Goal: Task Accomplishment & Management: Complete application form

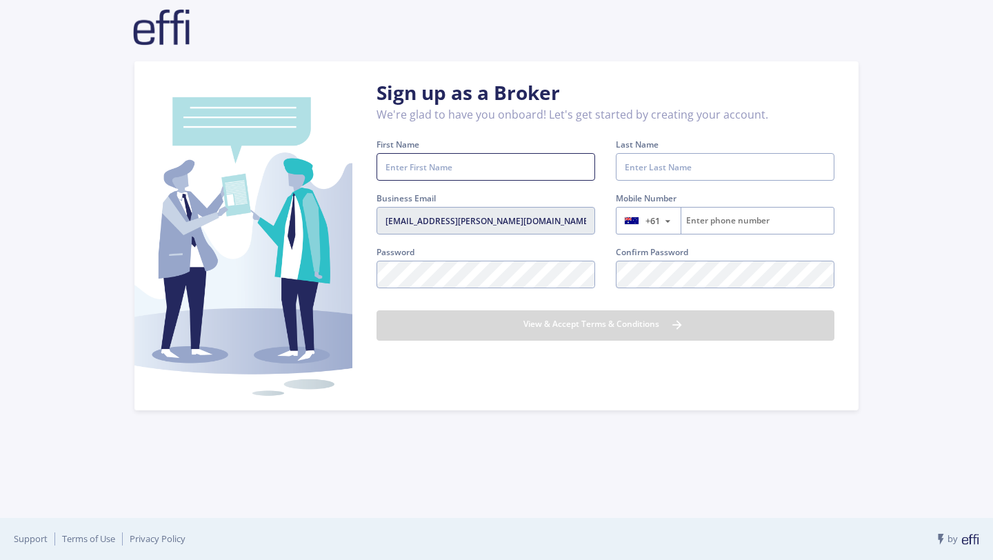
click at [454, 168] on input "First Name" at bounding box center [486, 167] width 219 height 28
type input "Katey"
type input "Test"
click at [724, 225] on input "tel" at bounding box center [757, 221] width 152 height 26
type input "413117839"
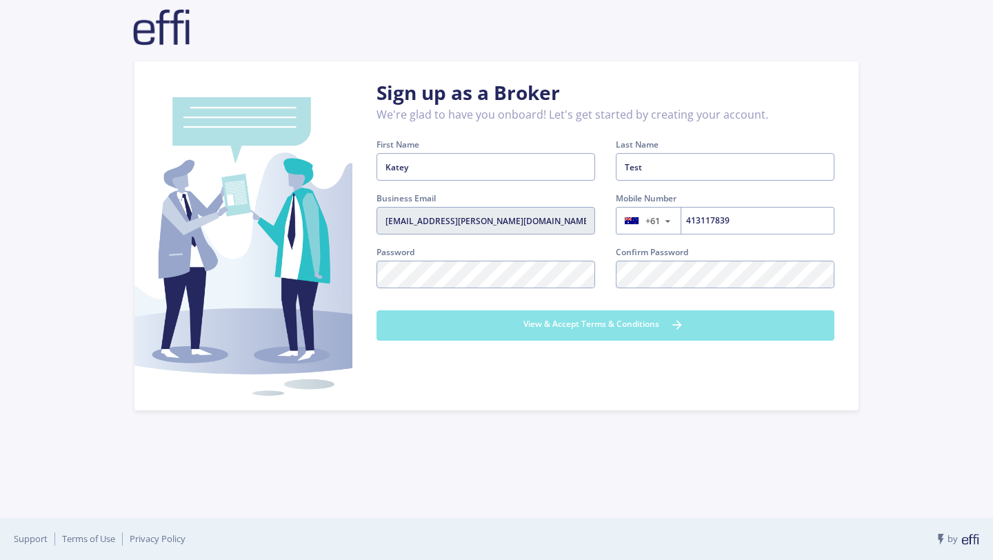
click at [716, 317] on button "View & Accept Terms & Conditions" at bounding box center [606, 325] width 458 height 30
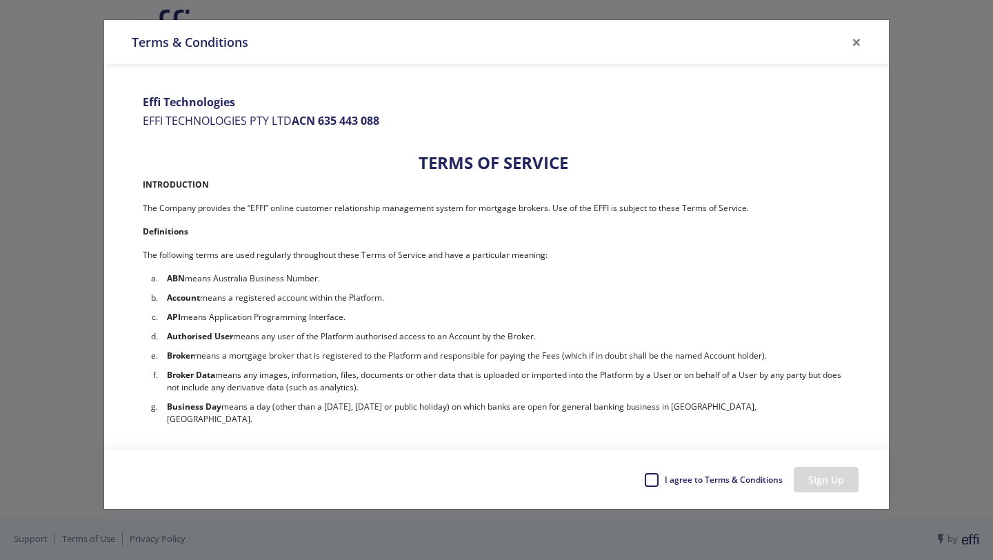
click at [0, 559] on nordpass-portal at bounding box center [0, 560] width 0 height 0
drag, startPoint x: 866, startPoint y: 117, endPoint x: 731, endPoint y: 124, distance: 135.3
click at [0, 559] on nordpass-portal at bounding box center [0, 560] width 0 height 0
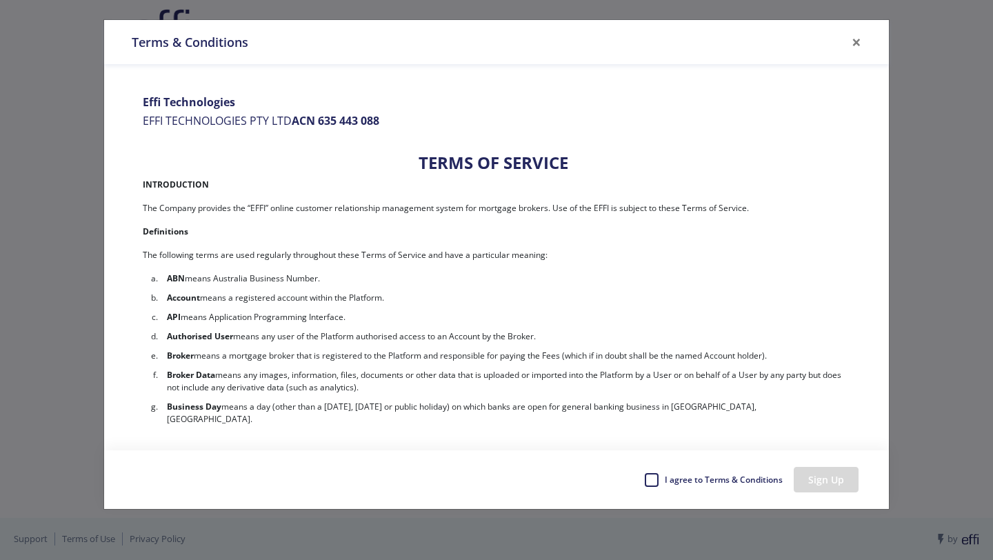
click at [0, 559] on nordpass-portal at bounding box center [0, 560] width 0 height 0
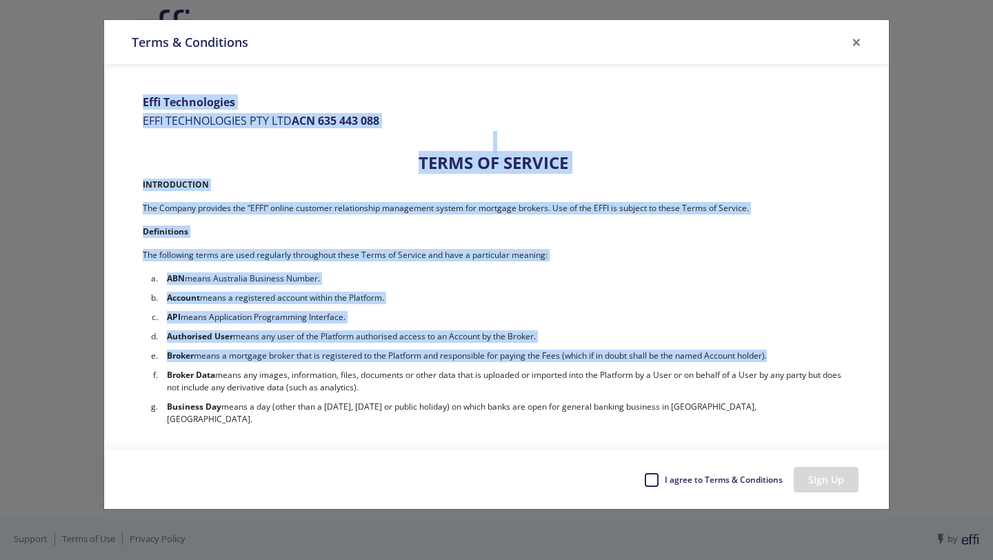
drag, startPoint x: 144, startPoint y: 102, endPoint x: 290, endPoint y: 416, distance: 345.9
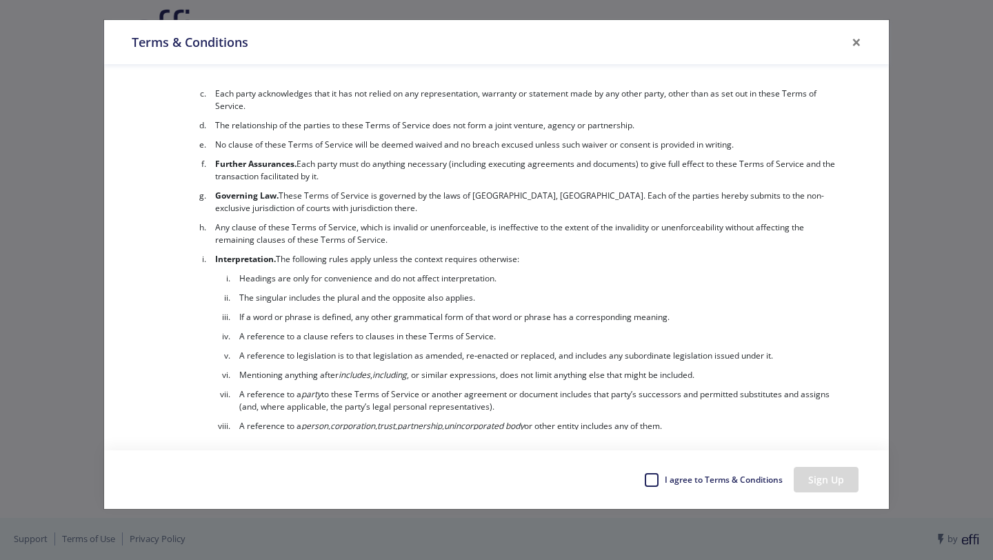
scroll to position [5905, 0]
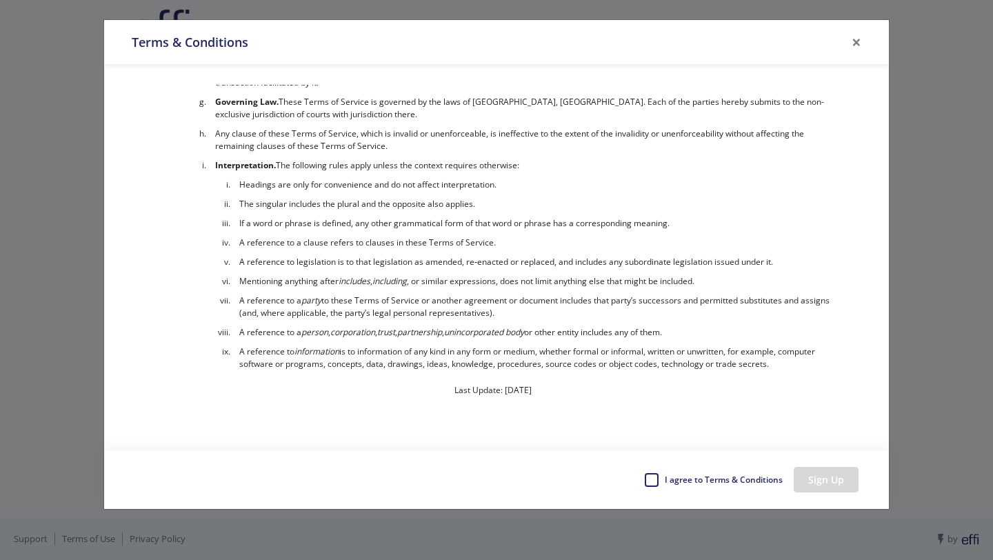
click at [556, 388] on p "Last Update: [DATE]" at bounding box center [493, 390] width 701 height 12
copy div "Lore Ipsumdolorsi AMET CONSECTETURA ELI SED DOE 812 236 292 TEMPO IN UTLABOR ET…"
click at [663, 481] on label "I agree to Terms & Conditions" at bounding box center [722, 480] width 119 height 21
click at [652, 481] on input "I agree to Terms & Conditions" at bounding box center [649, 477] width 11 height 14
checkbox input "true"
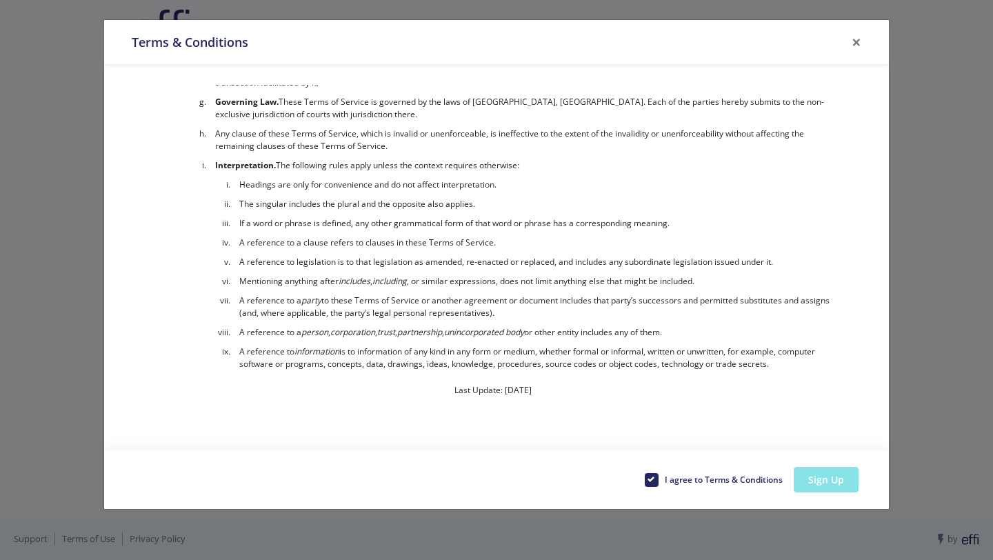
click at [830, 480] on button "Sign Up" at bounding box center [826, 480] width 65 height 26
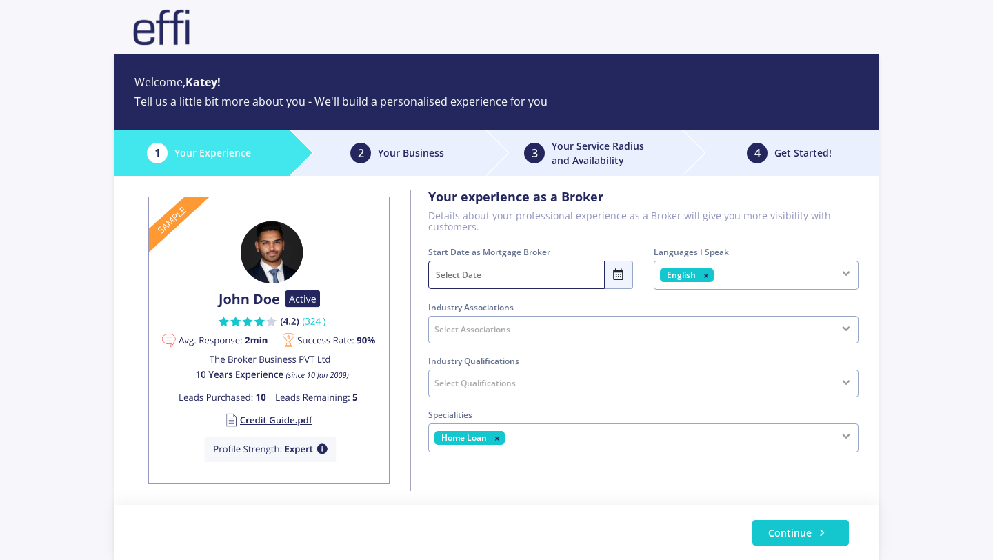
click at [597, 328] on div "Select Associations" at bounding box center [643, 330] width 430 height 28
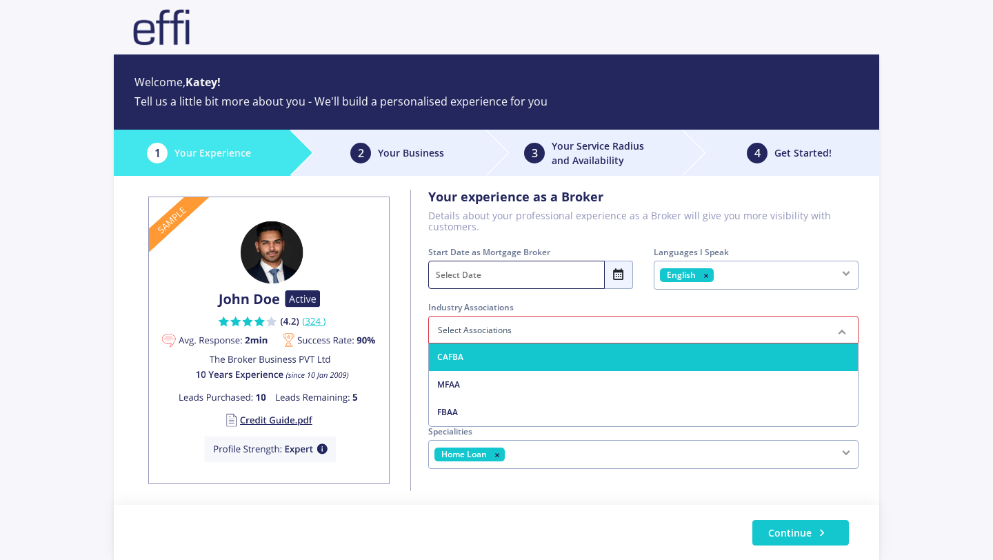
click at [558, 220] on h5 "Details about your professional experience as a Broker will give you more visib…" at bounding box center [643, 221] width 430 height 23
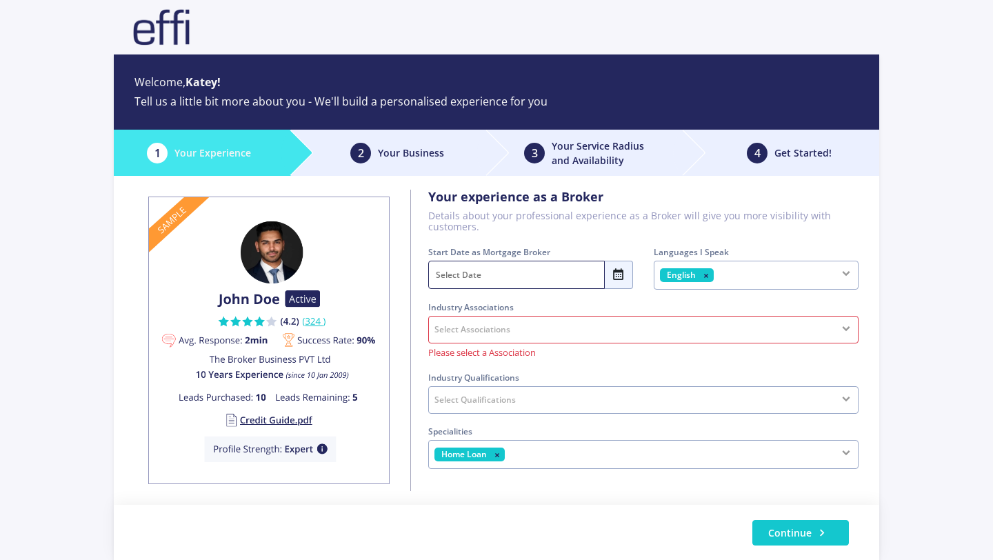
click at [621, 279] on icon at bounding box center [619, 275] width 14 height 19
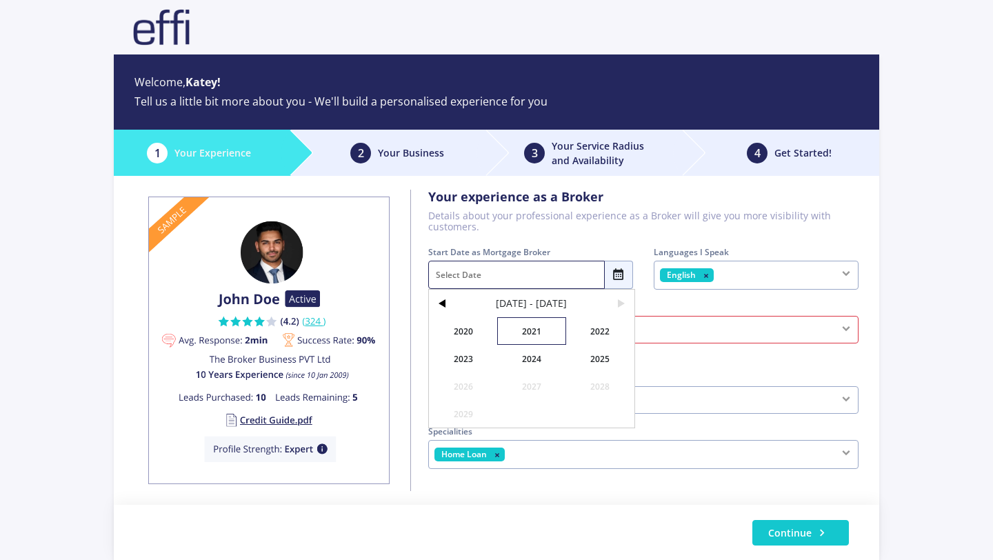
click at [533, 334] on span "2021" at bounding box center [531, 331] width 68 height 28
click at [525, 330] on span "February" at bounding box center [531, 331] width 68 height 28
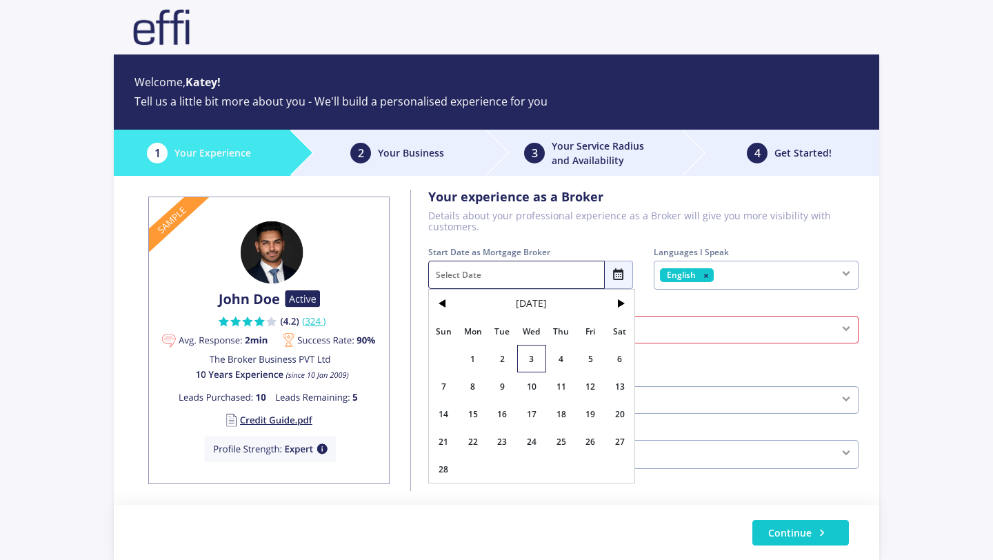
click at [540, 358] on span "3" at bounding box center [532, 359] width 30 height 28
type input "[DATE]"
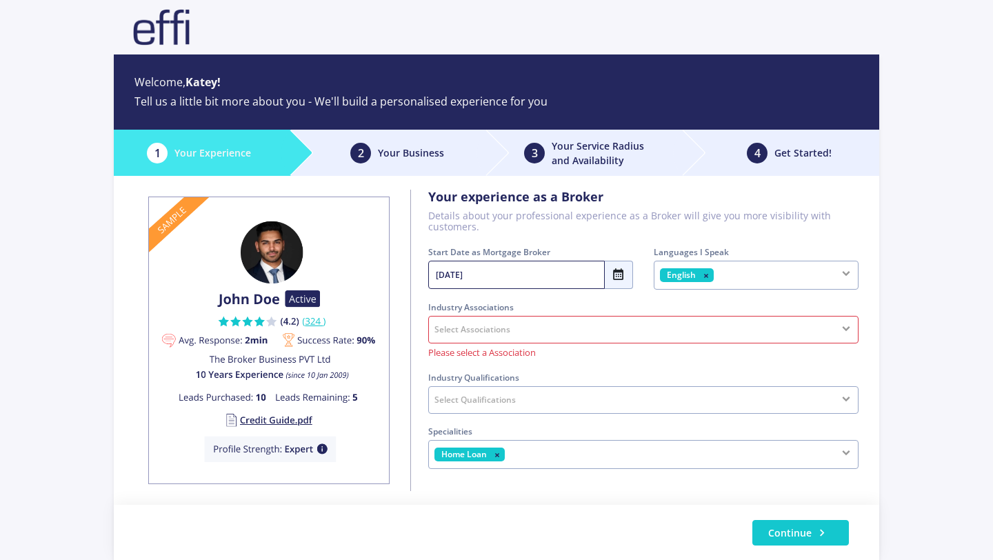
click at [631, 328] on div "Select Associations" at bounding box center [643, 330] width 430 height 28
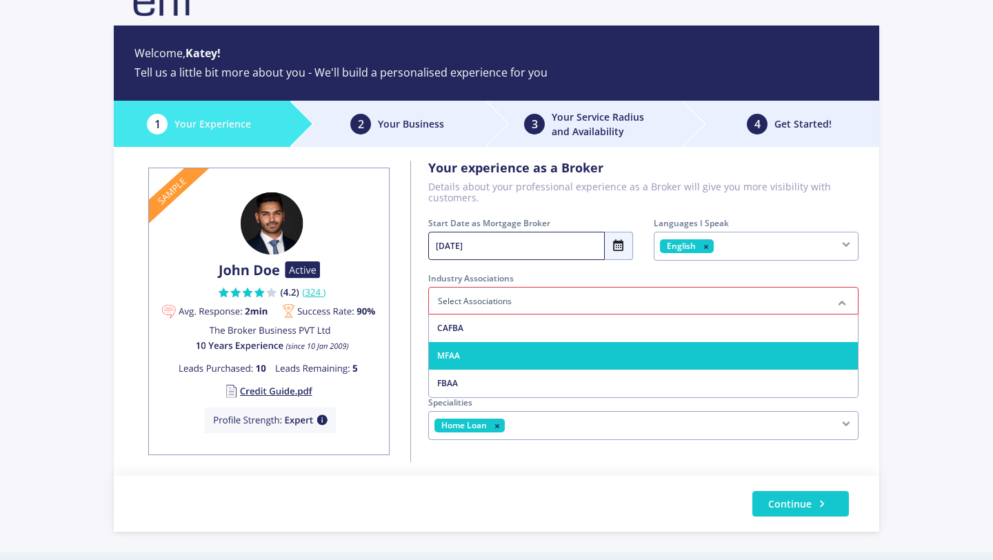
scroll to position [32, 0]
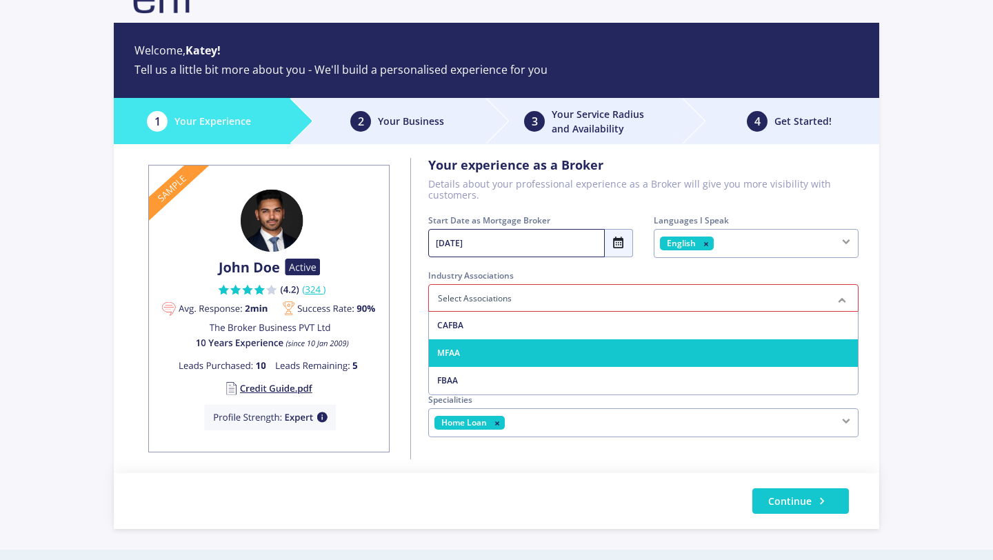
click at [639, 357] on span "MFAA" at bounding box center [643, 353] width 429 height 28
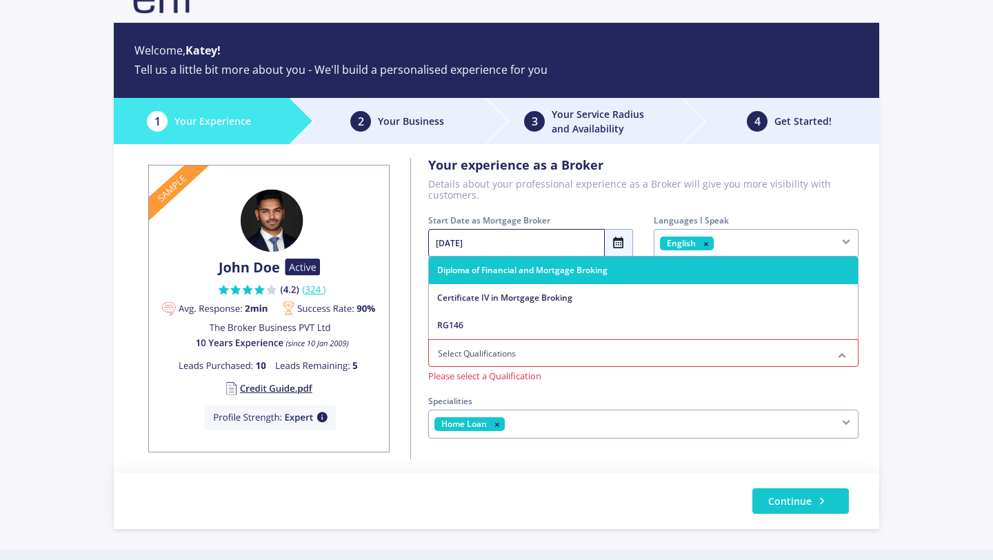
click at [639, 357] on div at bounding box center [643, 353] width 430 height 28
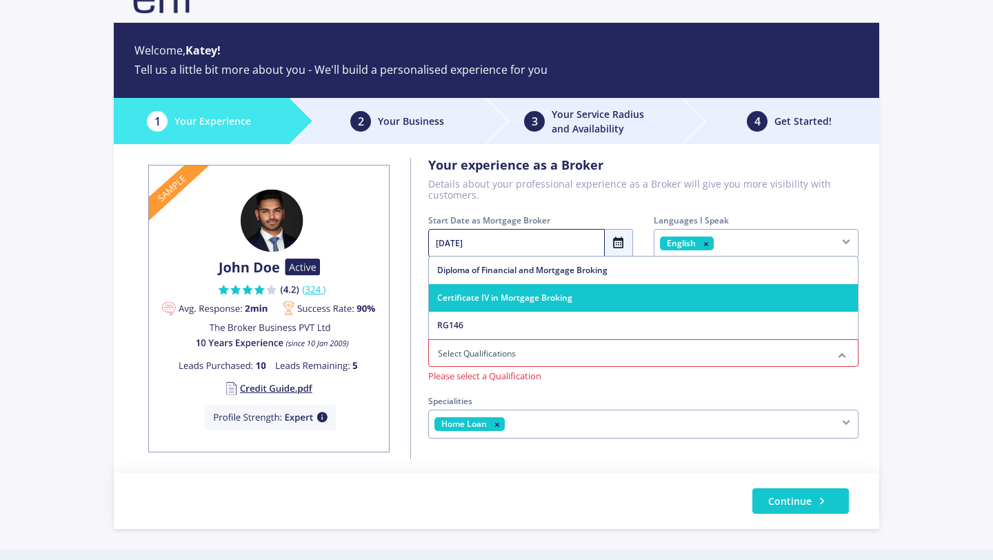
click at [686, 299] on span "Certificate IV in Mortgage Broking" at bounding box center [643, 298] width 429 height 28
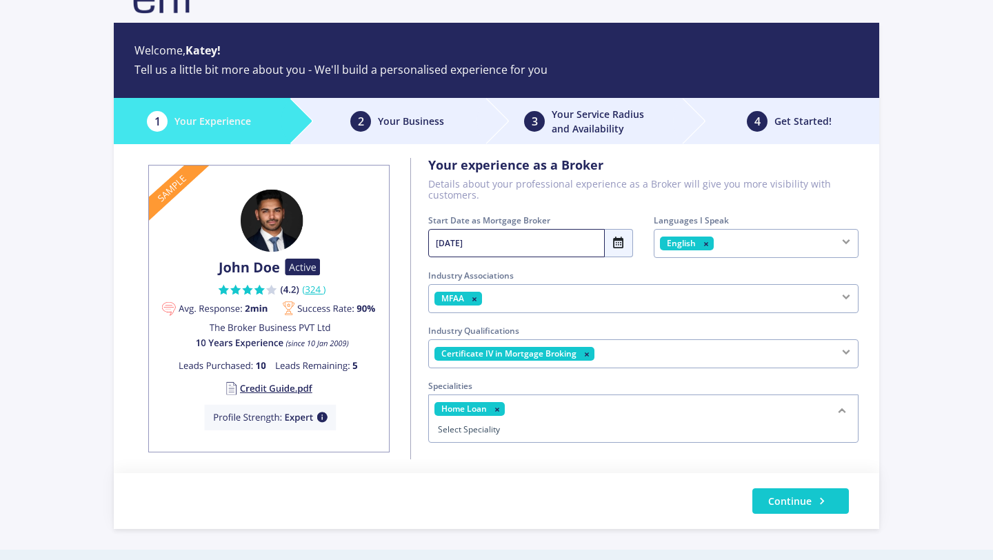
click at [705, 401] on div "Home Loan" at bounding box center [643, 418] width 430 height 48
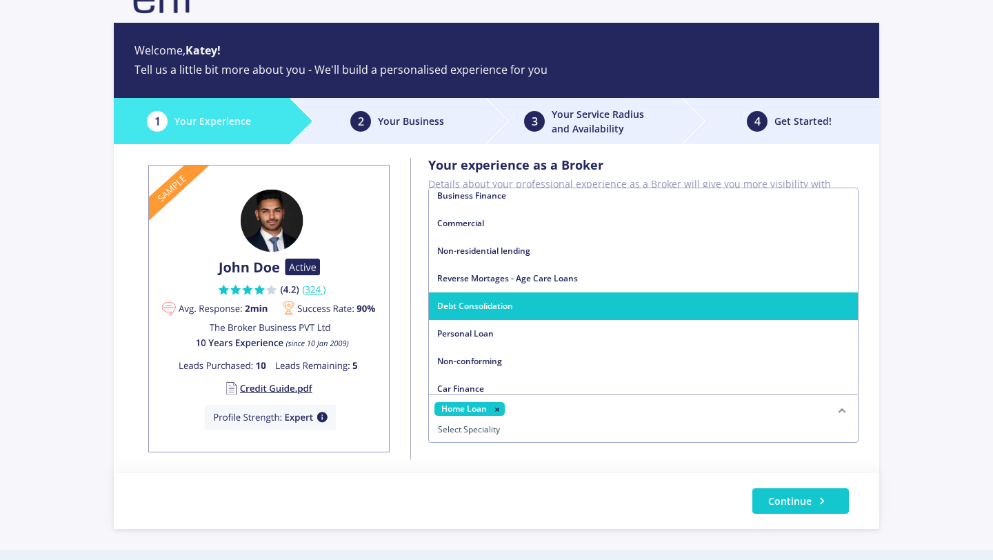
scroll to position [180, 0]
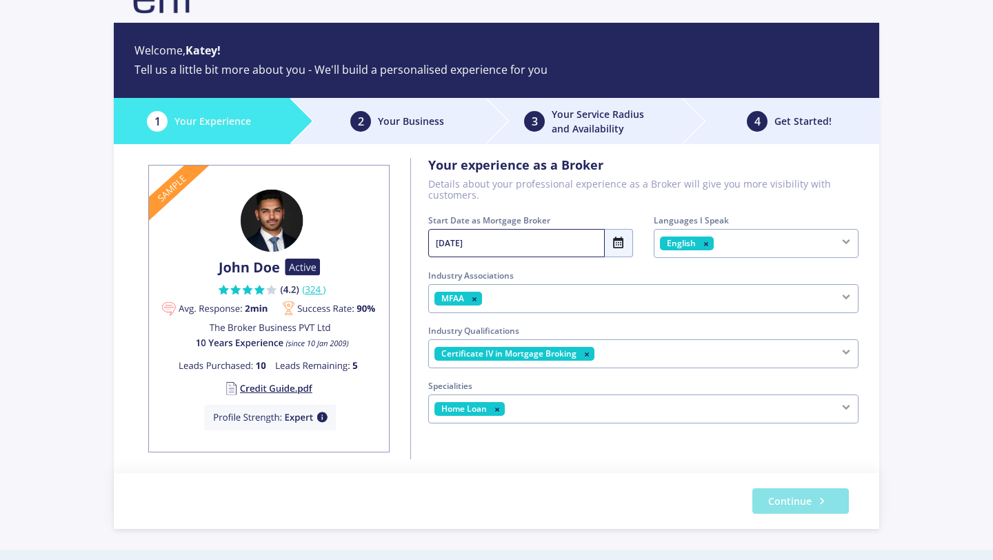
click at [786, 510] on button "Continue" at bounding box center [800, 501] width 97 height 26
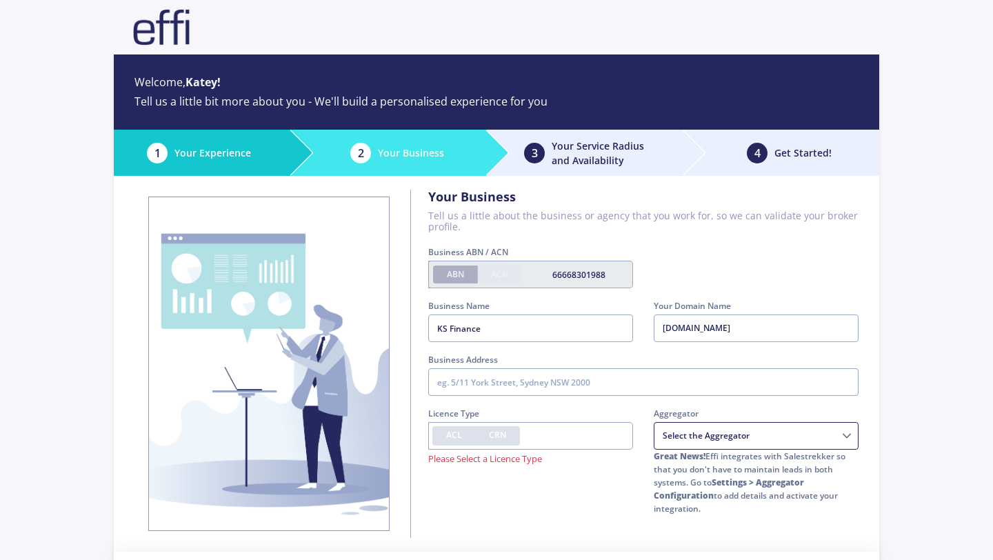
click at [497, 436] on span "CRN" at bounding box center [497, 435] width 17 height 12
click at [497, 436] on input "CRN" at bounding box center [493, 433] width 9 height 9
radio input "true"
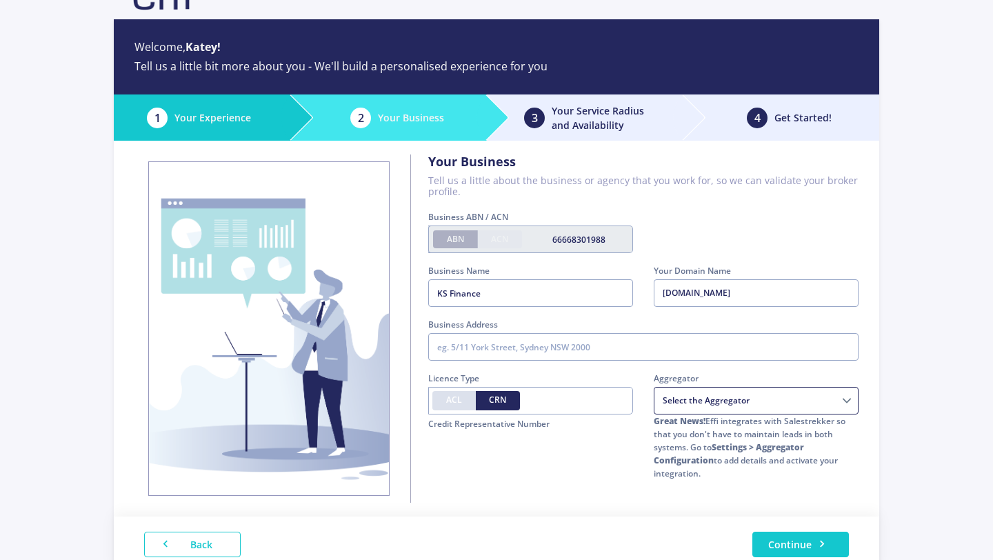
scroll to position [110, 0]
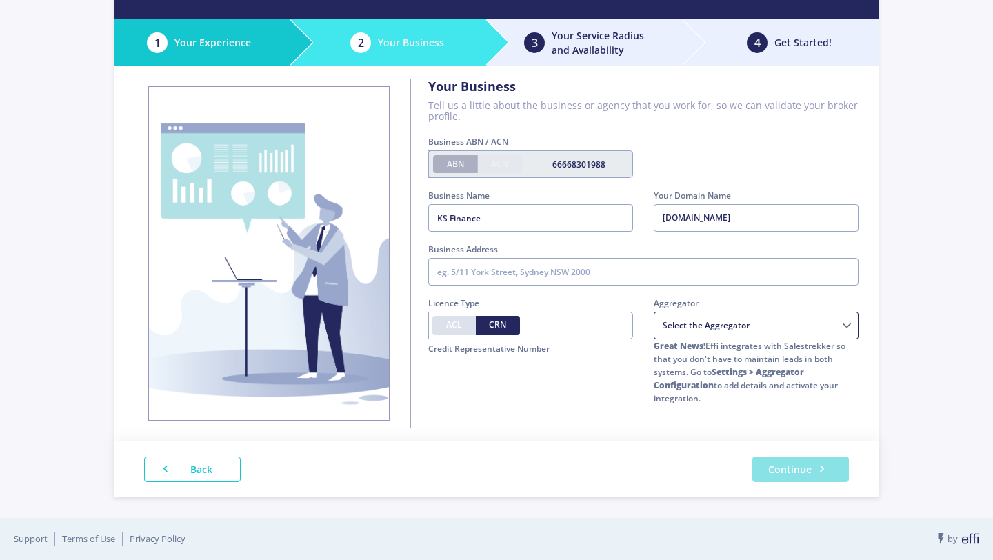
click at [791, 461] on button "Continue" at bounding box center [800, 470] width 97 height 26
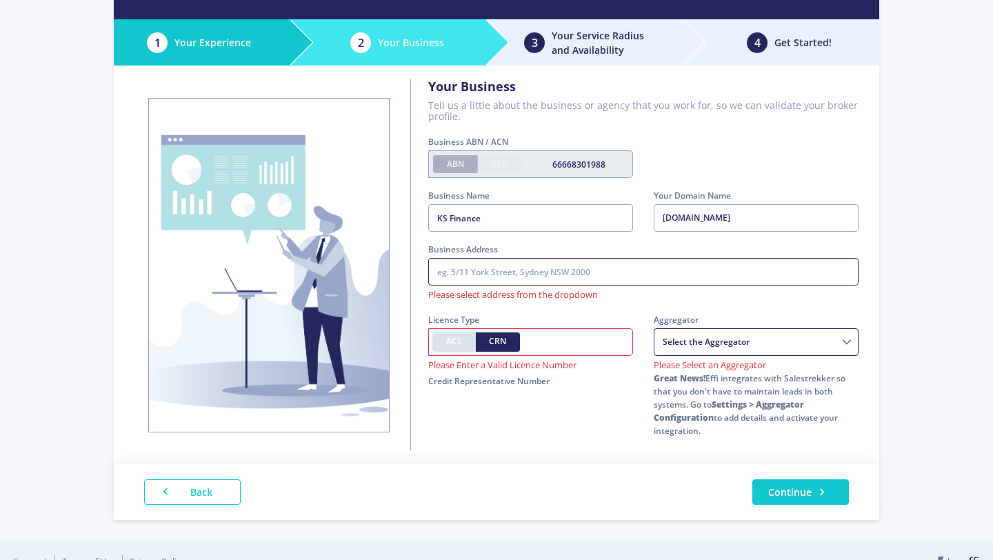
click at [679, 276] on input "text" at bounding box center [643, 272] width 430 height 28
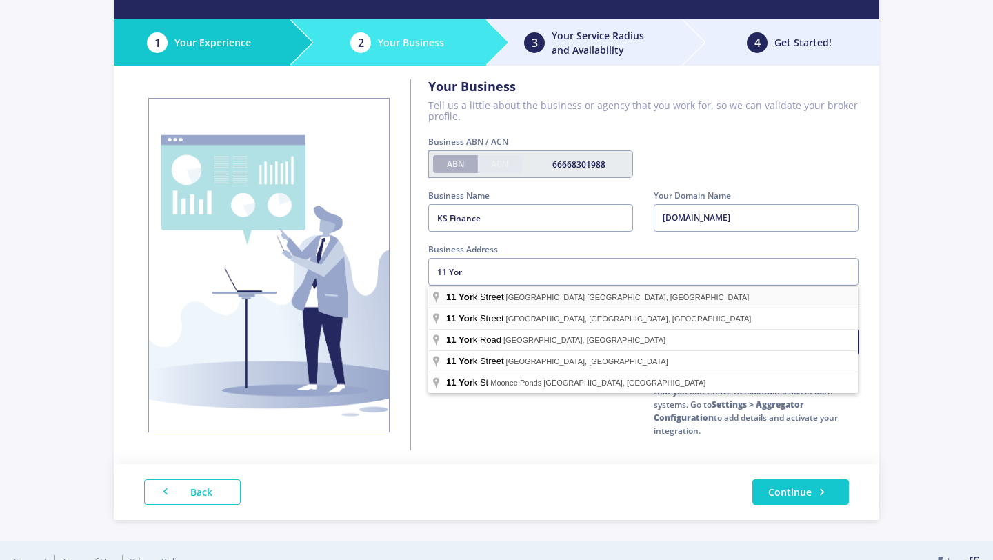
type input "[STREET_ADDRESS]"
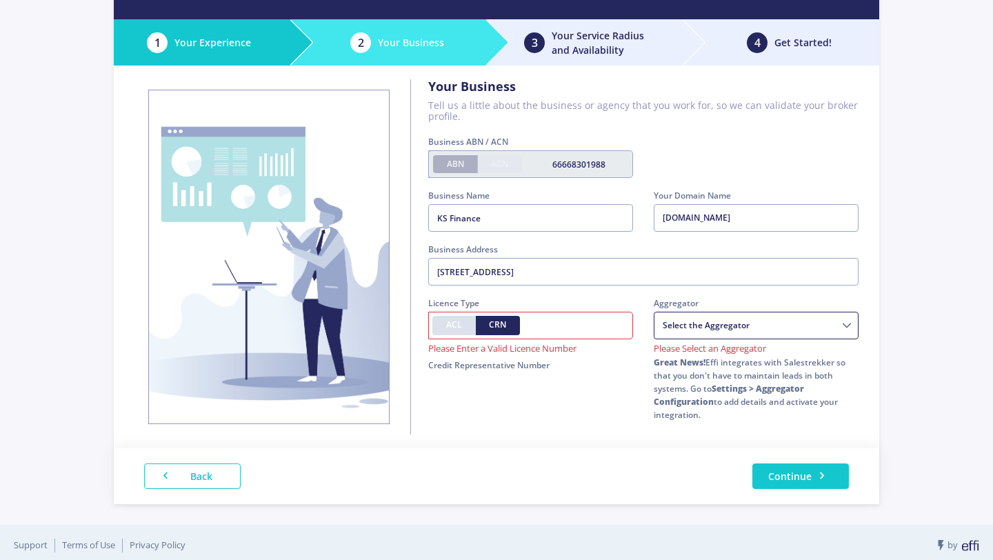
click at [554, 323] on input "text" at bounding box center [530, 326] width 205 height 28
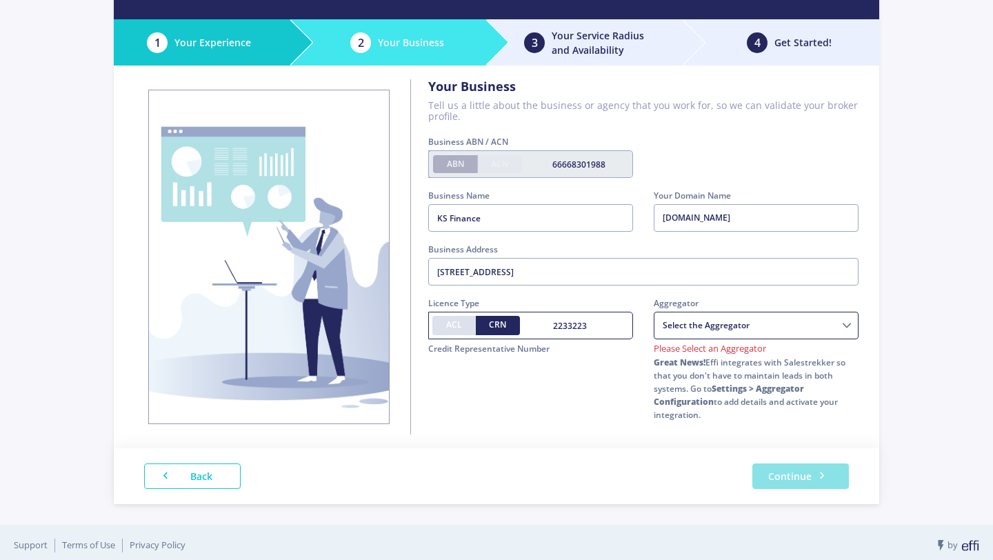
type input "2233223"
click at [816, 469] on icon "button" at bounding box center [822, 476] width 14 height 14
click at [804, 323] on select "Choice Aggregation Services AMAG Astute Financial Management Buyers choice Home…" at bounding box center [756, 326] width 205 height 28
select select "08d7eb2d-e413-3ace-b7a8-1ce9698c42f9"
click at [654, 312] on select "Choice Aggregation Services AMAG Astute Financial Management Buyers choice Home…" at bounding box center [756, 326] width 205 height 28
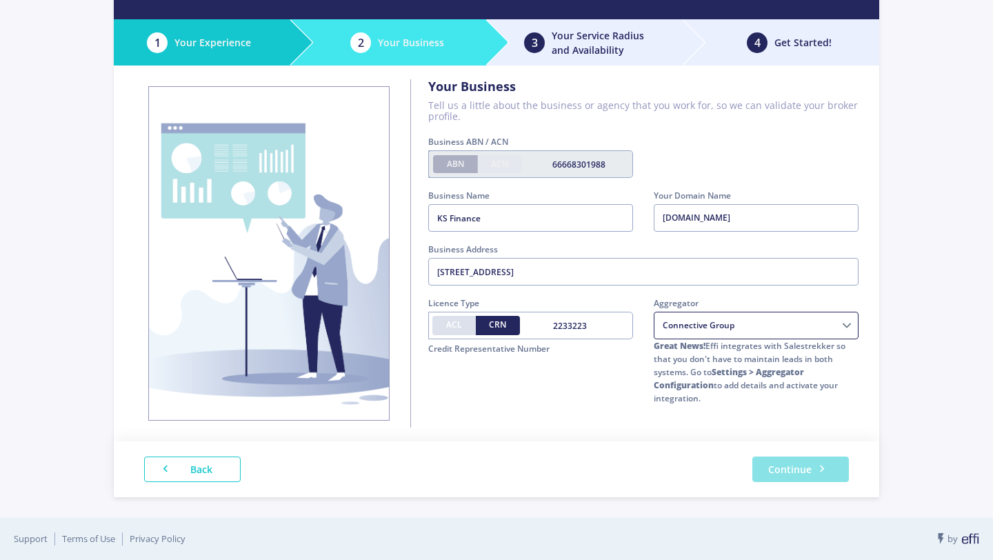
click at [820, 463] on icon "button" at bounding box center [822, 469] width 14 height 14
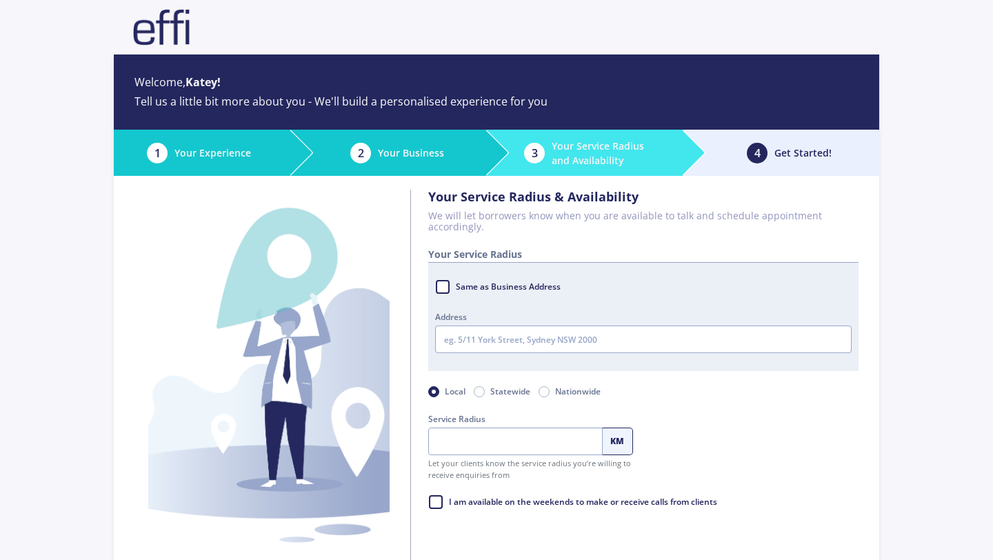
click at [454, 288] on label "Same as Business Address" at bounding box center [507, 287] width 106 height 21
click at [443, 288] on input "Same as Business Address" at bounding box center [440, 284] width 11 height 14
checkbox input "true"
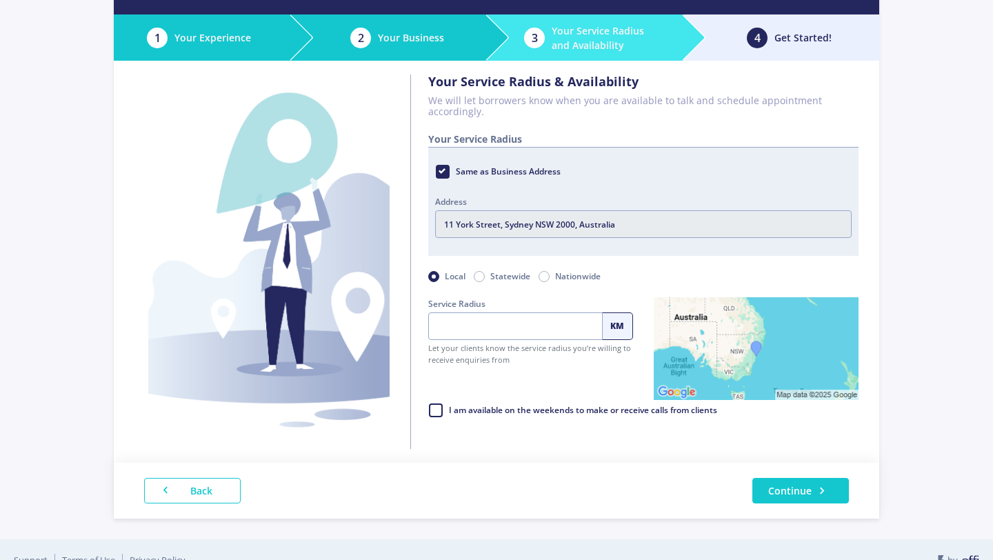
scroll to position [137, 0]
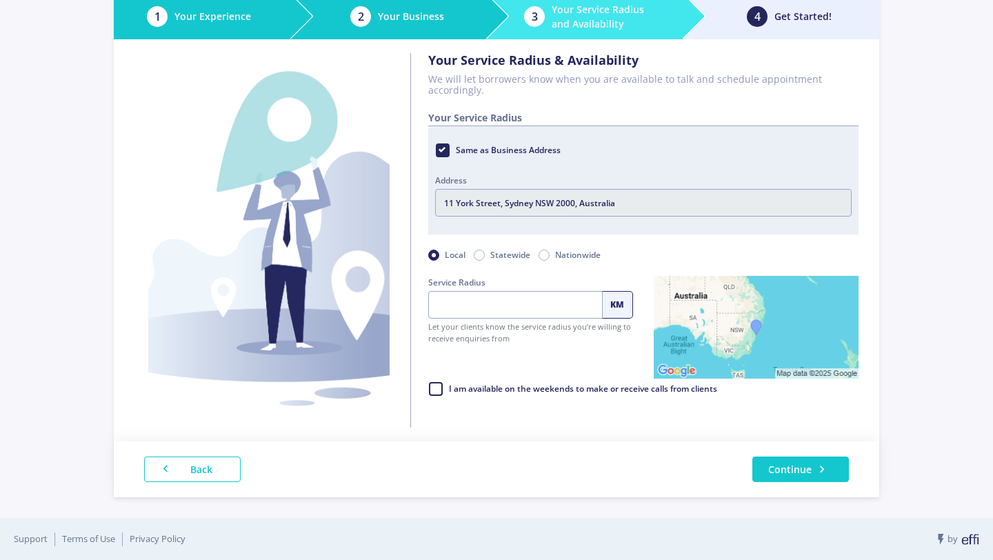
click at [555, 254] on label "Nationwide" at bounding box center [578, 255] width 46 height 16
click at [542, 254] on input "Nationwide" at bounding box center [544, 254] width 11 height 14
radio input "true"
click at [448, 388] on label "I am available on the weekends to make or receive calls from clients" at bounding box center [583, 389] width 270 height 21
click at [437, 388] on input "I am available on the weekends to make or receive calls from clients" at bounding box center [433, 386] width 11 height 14
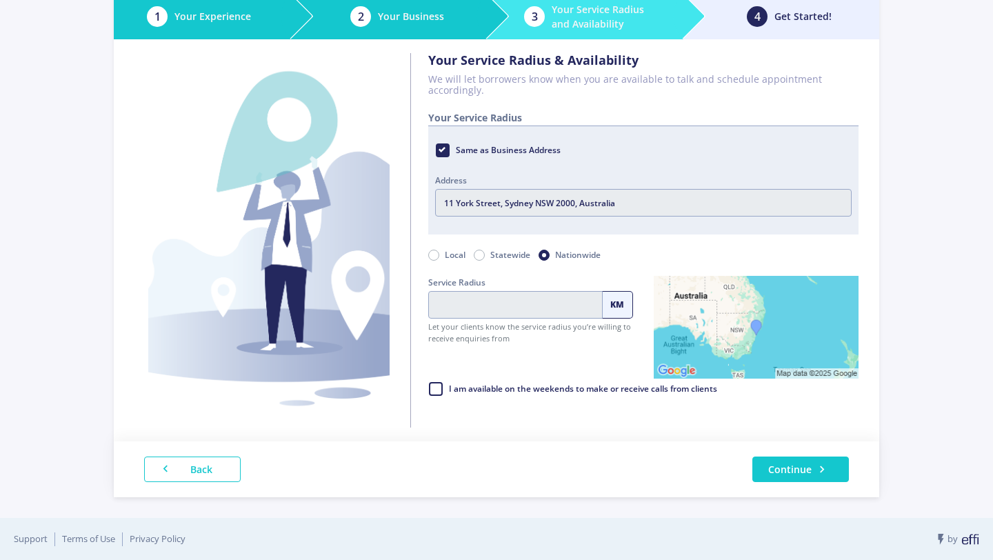
checkbox input "true"
click at [826, 471] on icon "button" at bounding box center [822, 470] width 14 height 14
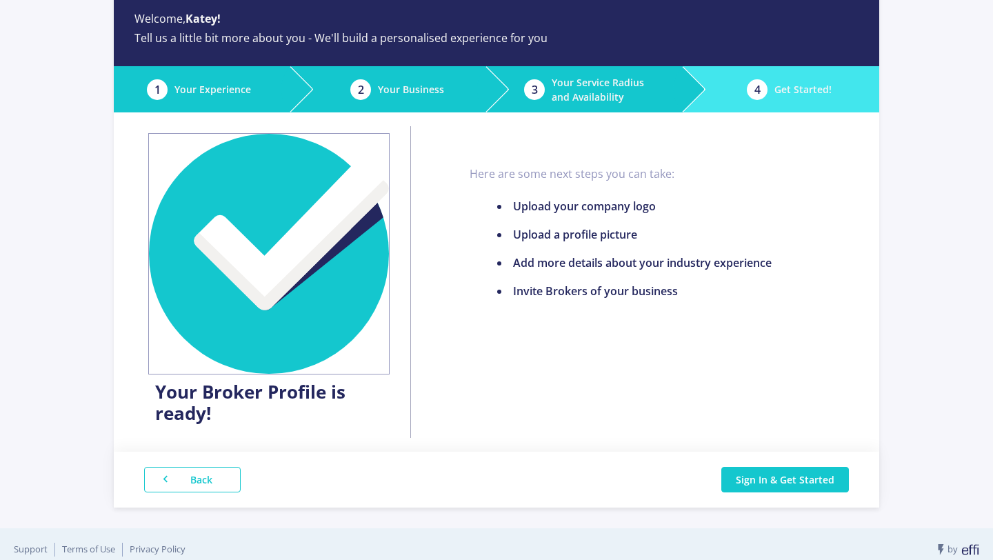
scroll to position [74, 0]
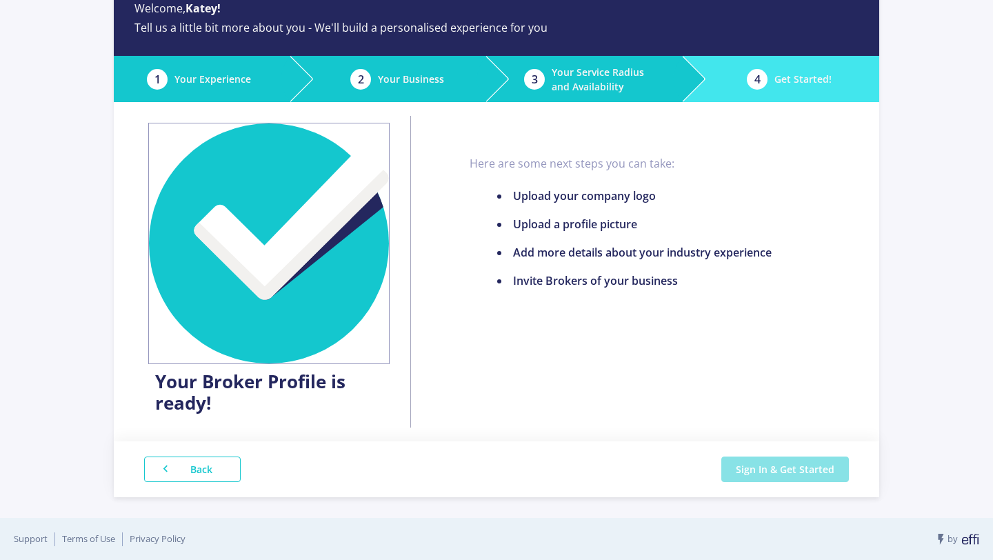
click at [821, 473] on button "Sign In & Get Started" at bounding box center [785, 470] width 128 height 26
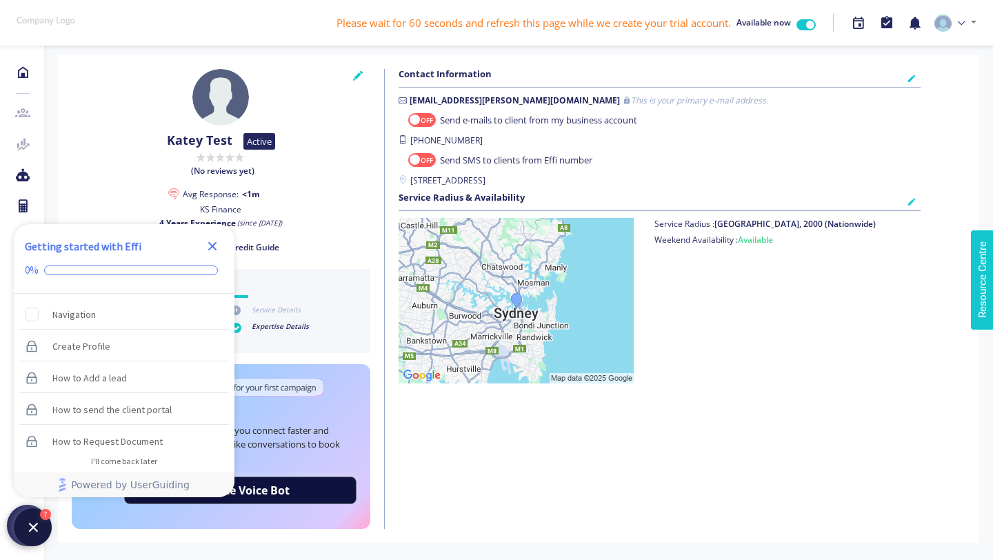
click at [209, 248] on icon "Close Checklist" at bounding box center [212, 246] width 9 height 9
